Goal: Task Accomplishment & Management: Manage account settings

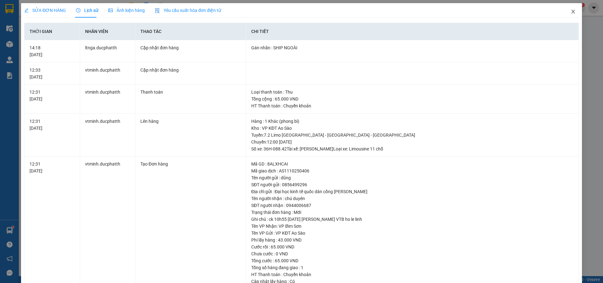
click at [571, 12] on icon "close" at bounding box center [573, 11] width 5 height 5
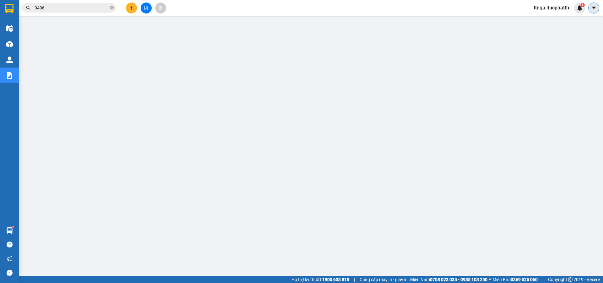
click at [592, 9] on icon "caret-down" at bounding box center [594, 8] width 6 height 6
click at [554, 8] on span "ltnga.ducphatth" at bounding box center [551, 8] width 45 height 8
click at [547, 21] on span "Đăng xuất" at bounding box center [554, 19] width 33 height 7
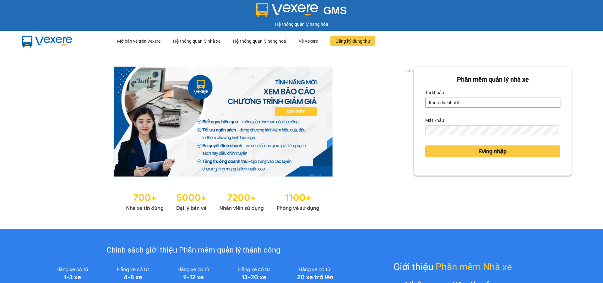
click at [467, 103] on input "ltnga.ducphatth" at bounding box center [492, 103] width 135 height 10
type input "lequanganh.ducphatth"
